Goal: Find contact information: Find contact information

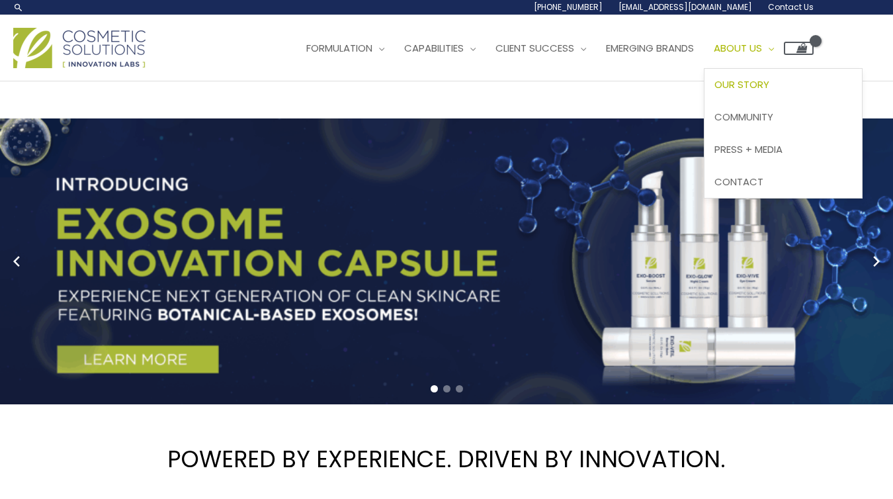
click at [763, 83] on span "Our Story" at bounding box center [741, 84] width 55 height 14
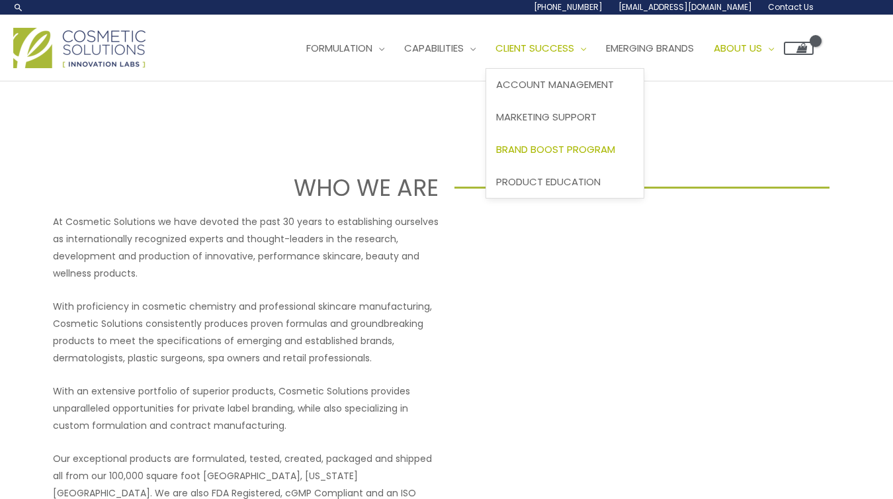
click at [541, 147] on span "Brand Boost Program" at bounding box center [555, 149] width 119 height 14
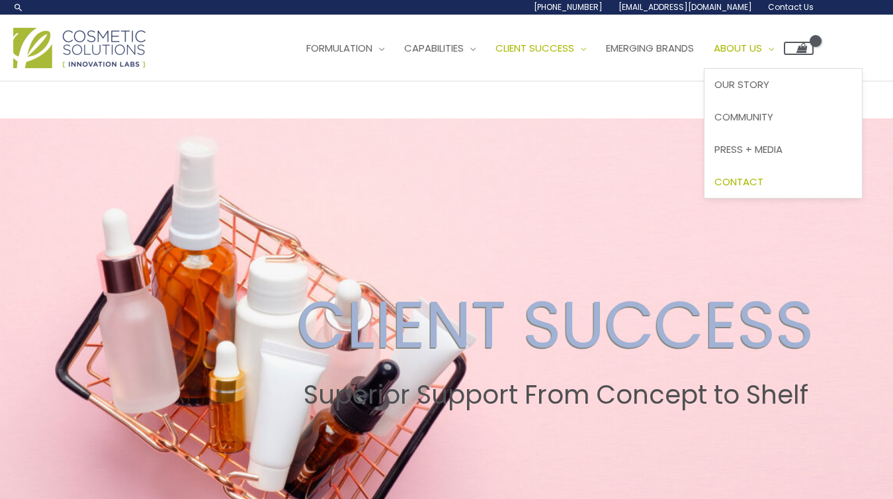
click at [757, 182] on span "Contact" at bounding box center [738, 182] width 49 height 14
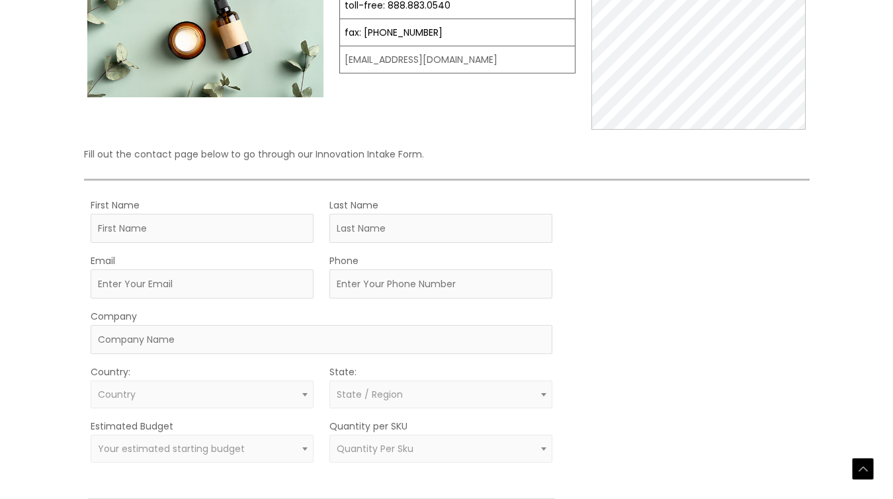
scroll to position [207, 0]
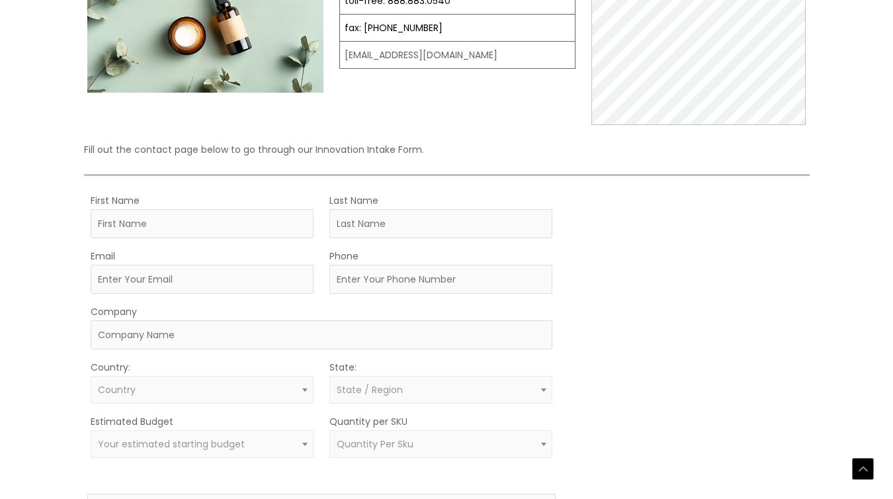
click at [61, 238] on div "Let’s Innovate Together office: 561.226.8600 toll-free: [PHONE_NUMBER] fax: [PH…" at bounding box center [446, 275] width 793 height 729
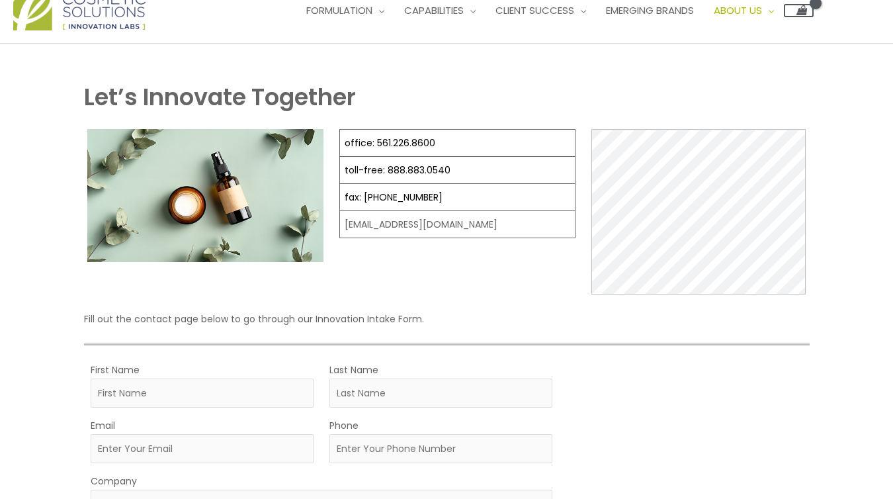
scroll to position [0, 0]
